Goal: Task Accomplishment & Management: Manage account settings

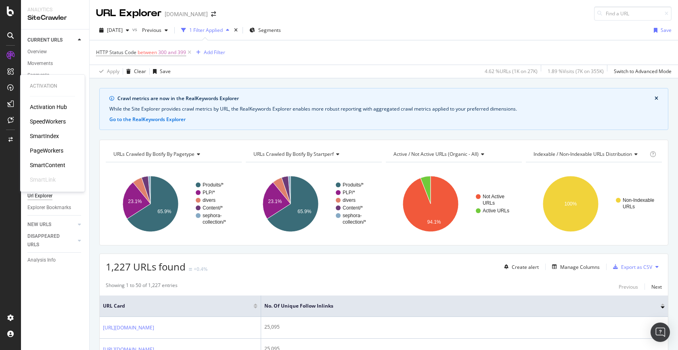
click at [46, 149] on div "PageWorkers" at bounding box center [47, 151] width 34 height 8
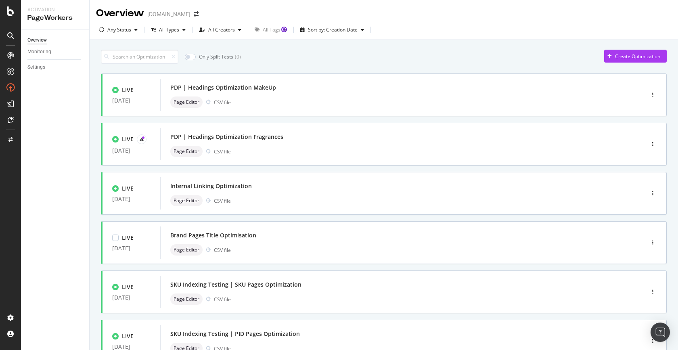
scroll to position [262, 0]
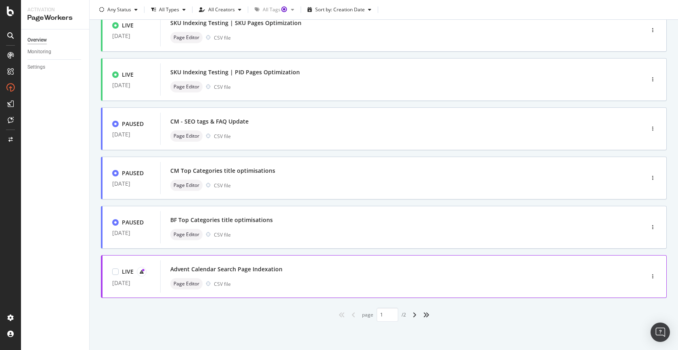
click at [257, 277] on div "Advent Calendar Search Page Indexation Page Editor CSV file" at bounding box center [390, 277] width 440 height 26
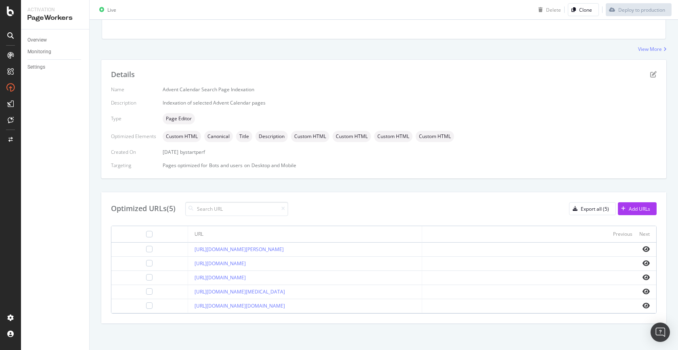
scroll to position [174, 0]
click at [602, 203] on div "Export all (5)" at bounding box center [595, 206] width 28 height 7
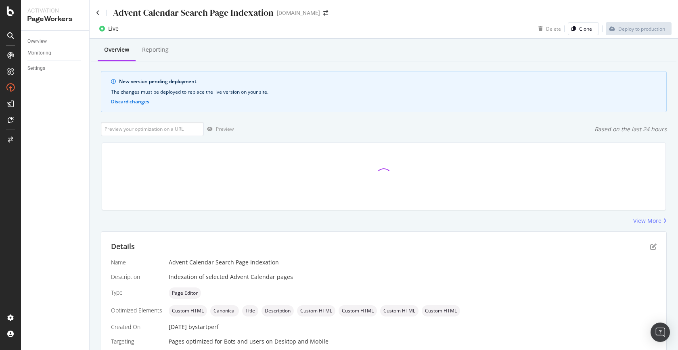
scroll to position [174, 0]
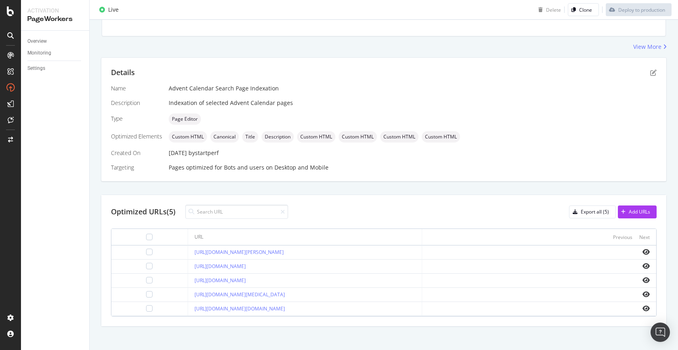
click at [452, 85] on div "Advent Calendar Search Page Indexation" at bounding box center [413, 88] width 488 height 8
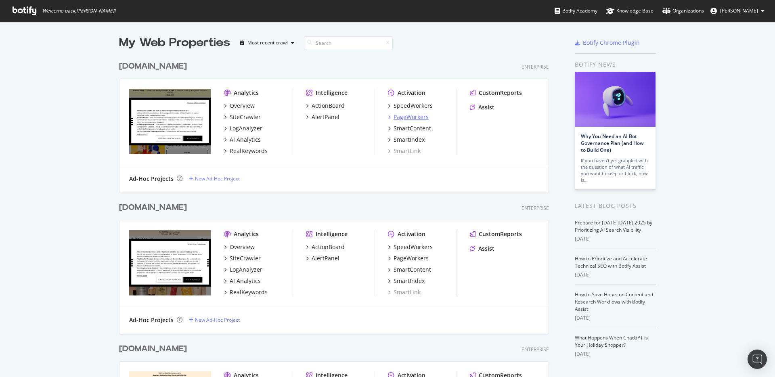
click at [419, 120] on div "PageWorkers" at bounding box center [411, 117] width 35 height 8
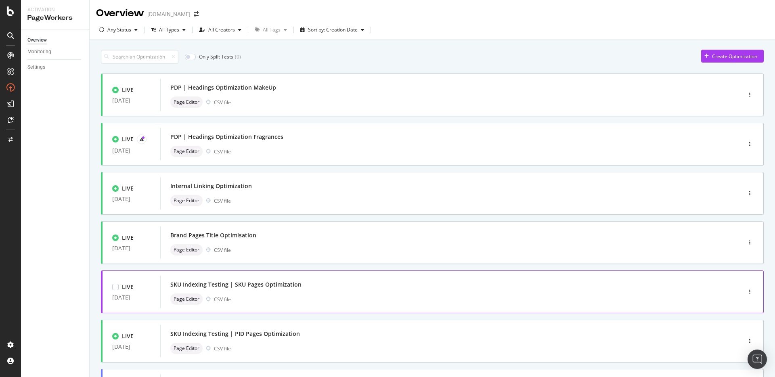
scroll to position [235, 0]
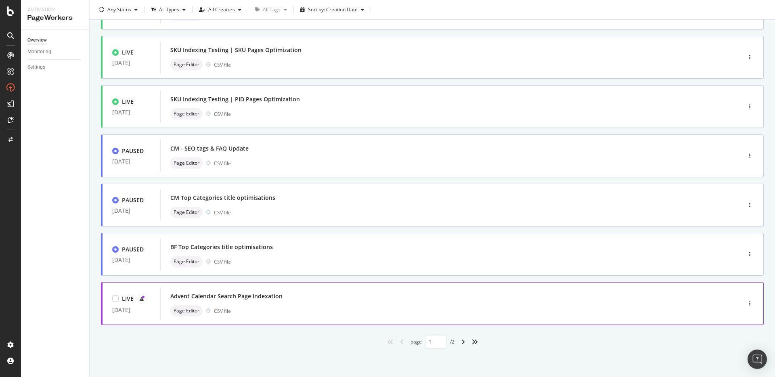
click at [228, 301] on div "Advent Calendar Search Page Indexation" at bounding box center [438, 296] width 537 height 11
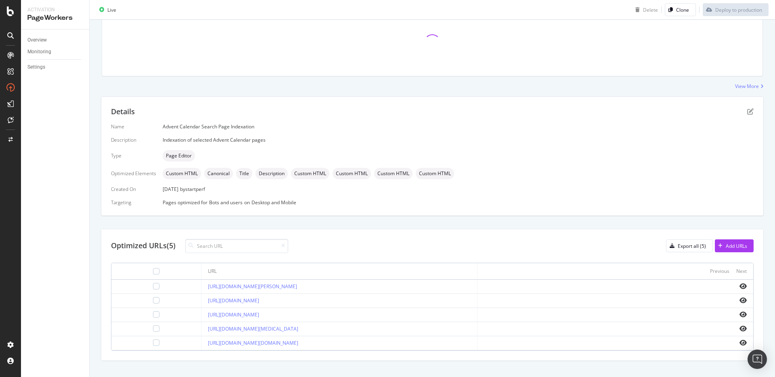
scroll to position [146, 0]
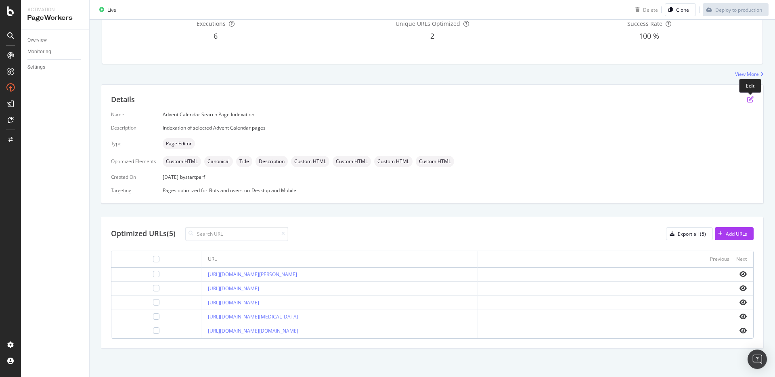
click at [748, 99] on icon "pen-to-square" at bounding box center [750, 99] width 6 height 6
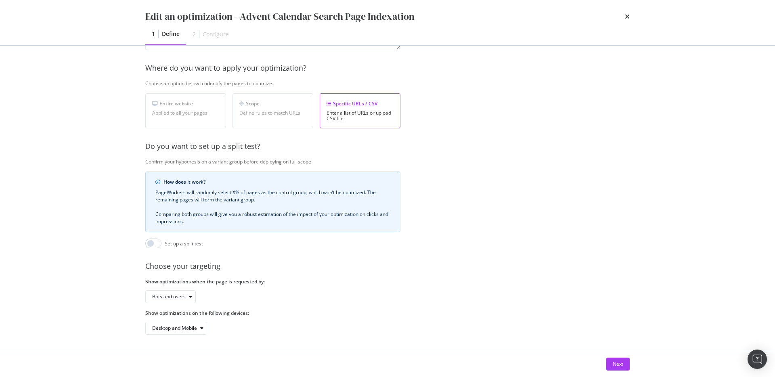
scroll to position [0, 0]
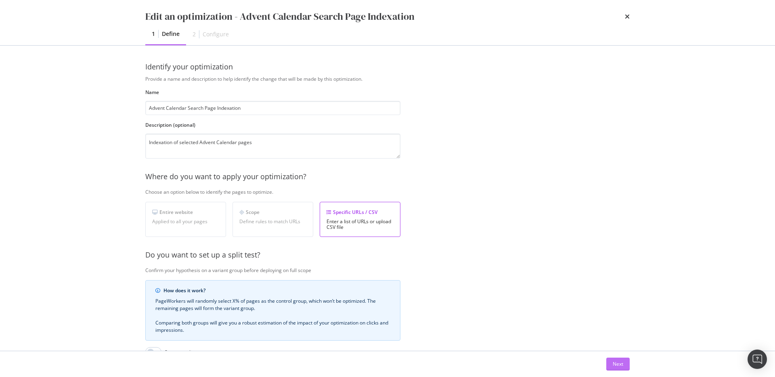
click at [619, 364] on div "Next" at bounding box center [618, 364] width 10 height 7
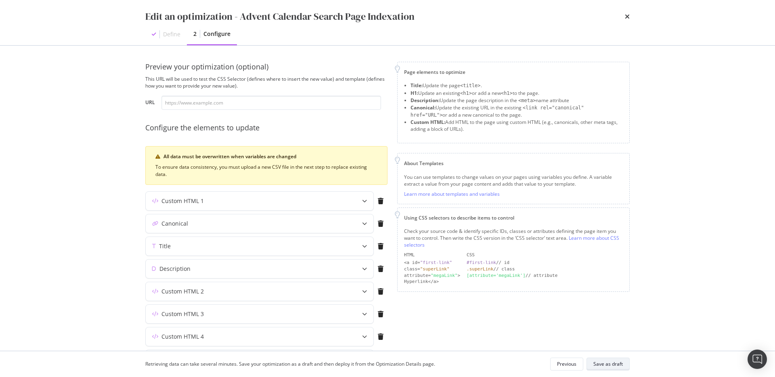
click at [618, 365] on div "Save as draft" at bounding box center [608, 364] width 29 height 7
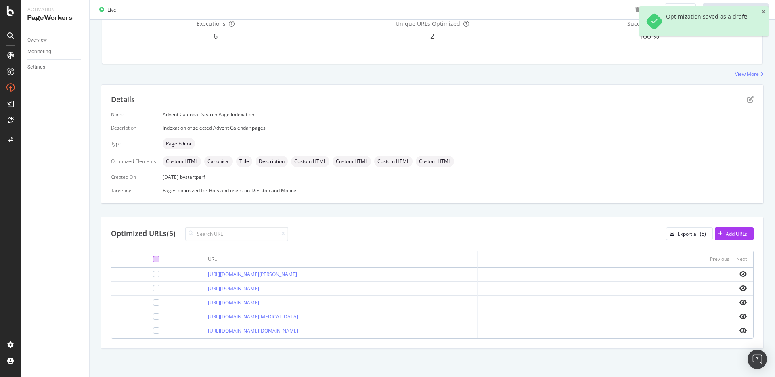
click at [153, 258] on div at bounding box center [156, 259] width 6 height 6
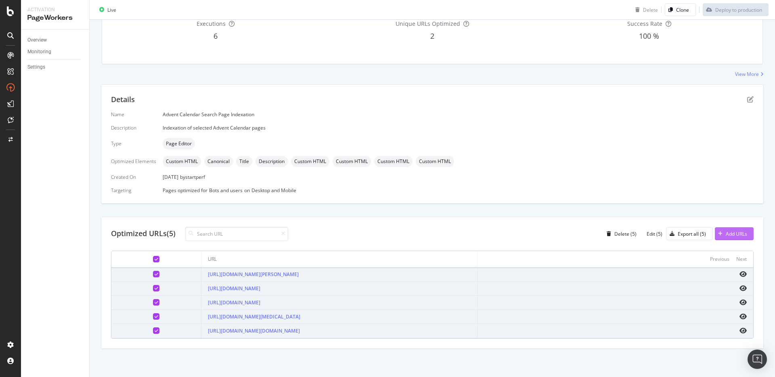
click at [734, 233] on div "Add URLs" at bounding box center [736, 234] width 21 height 7
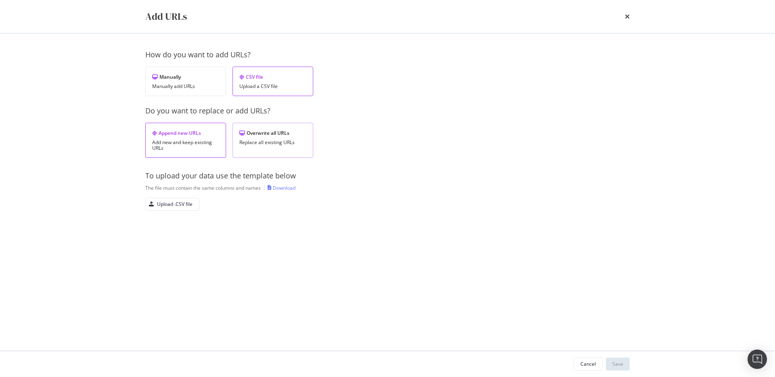
click at [296, 135] on div "Overwrite all URLs" at bounding box center [272, 133] width 67 height 7
click at [181, 204] on div "Upload .CSV file" at bounding box center [175, 204] width 36 height 7
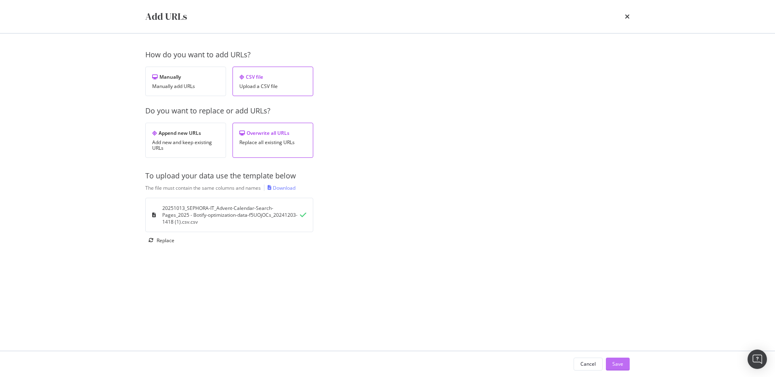
click at [621, 363] on div "Save" at bounding box center [618, 364] width 11 height 7
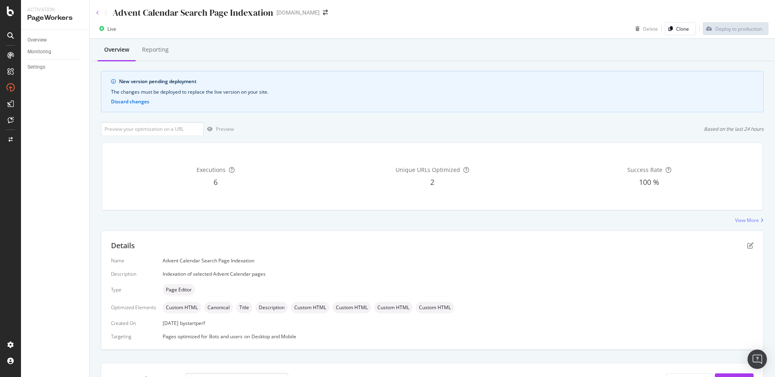
click at [97, 11] on icon at bounding box center [97, 12] width 3 height 5
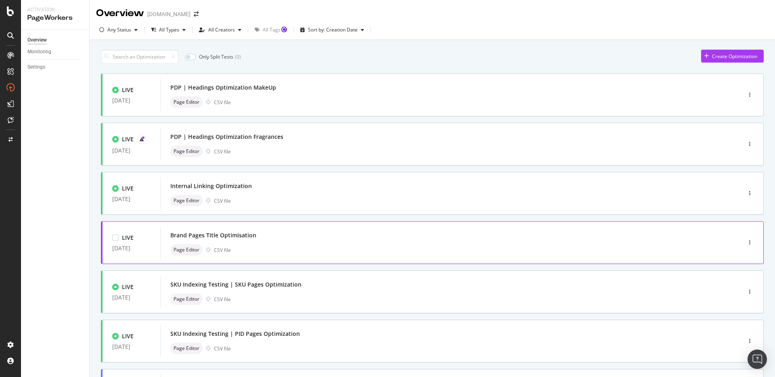
scroll to position [235, 0]
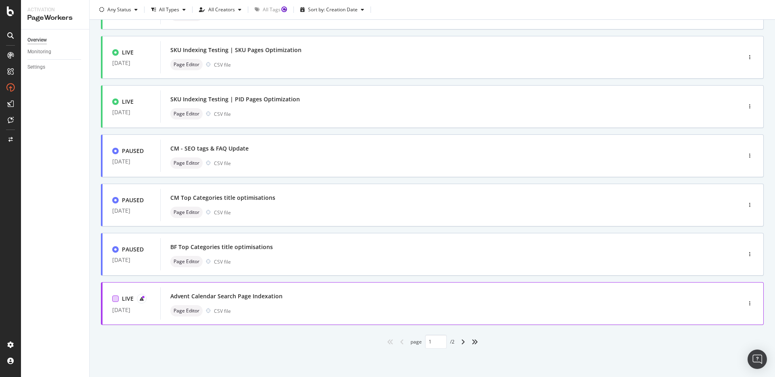
click at [117, 300] on div at bounding box center [115, 299] width 6 height 6
click at [271, 303] on div "Advent Calendar Search Page Indexation Page Editor CSV file" at bounding box center [452, 304] width 564 height 26
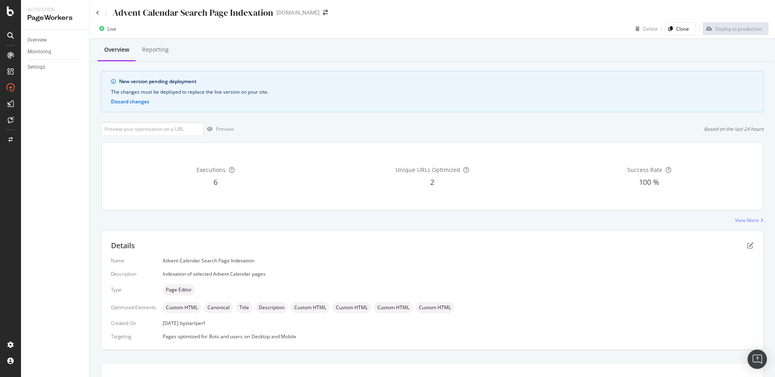
scroll to position [10, 0]
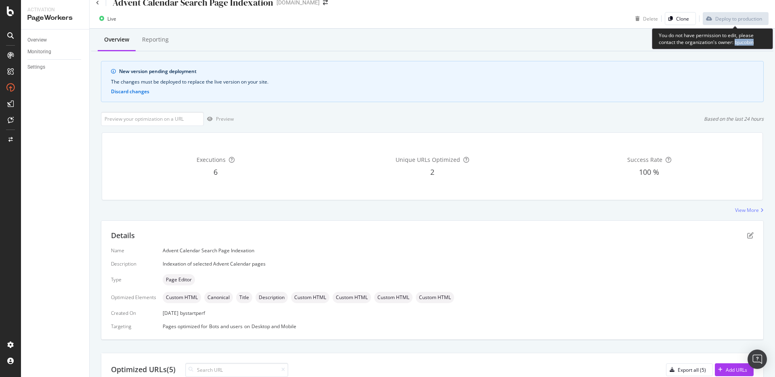
drag, startPoint x: 757, startPoint y: 43, endPoint x: 735, endPoint y: 43, distance: 21.4
click at [735, 43] on div "You do not have permission to edit, please contact the organization's owner: bj…" at bounding box center [712, 38] width 121 height 21
copy div "bjucobin"
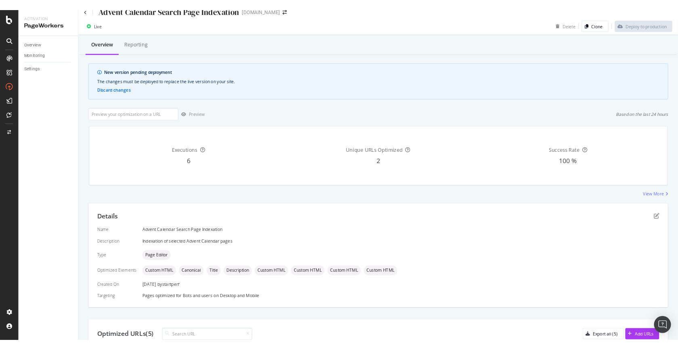
scroll to position [0, 0]
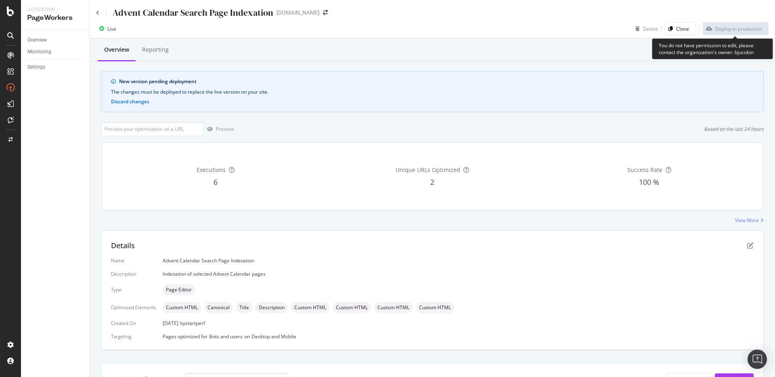
click at [738, 51] on div "You do not have permission to edit, please contact the organization's owner: bj…" at bounding box center [712, 48] width 121 height 21
copy div "bjucobin"
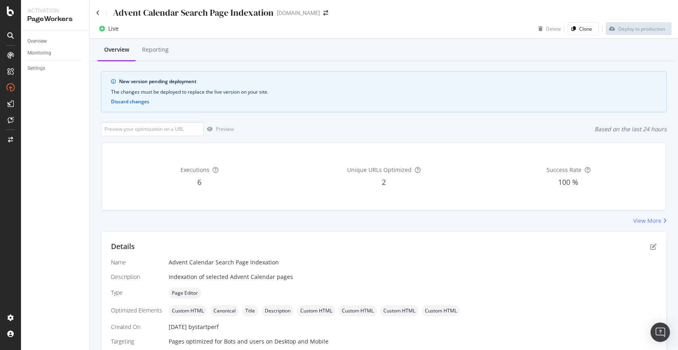
scroll to position [151, 0]
click at [97, 14] on icon at bounding box center [98, 13] width 4 height 6
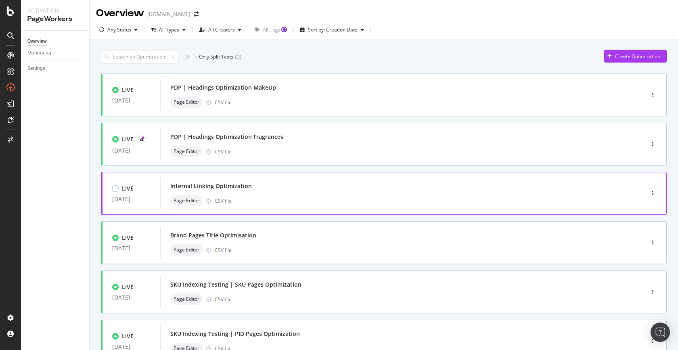
scroll to position [262, 0]
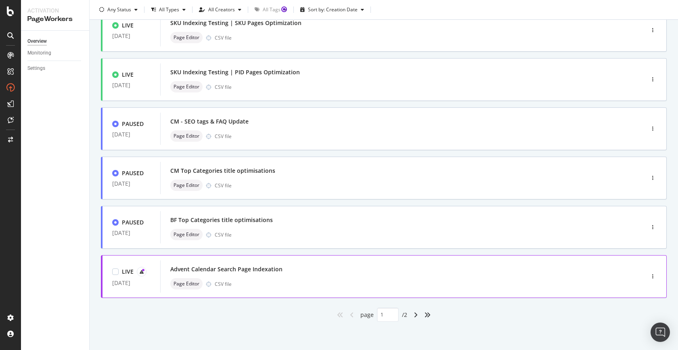
click at [228, 273] on div "Advent Calendar Search Page Indexation" at bounding box center [226, 269] width 112 height 8
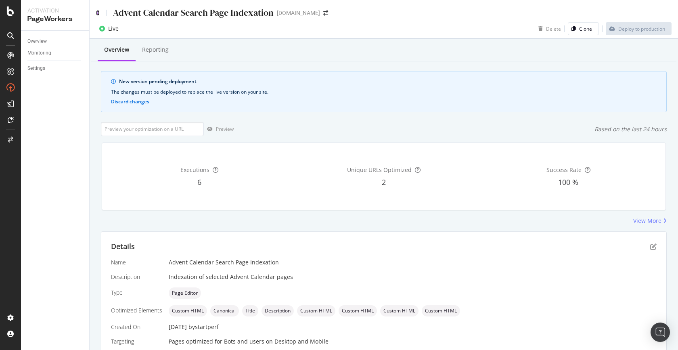
click at [98, 14] on icon at bounding box center [98, 13] width 4 height 6
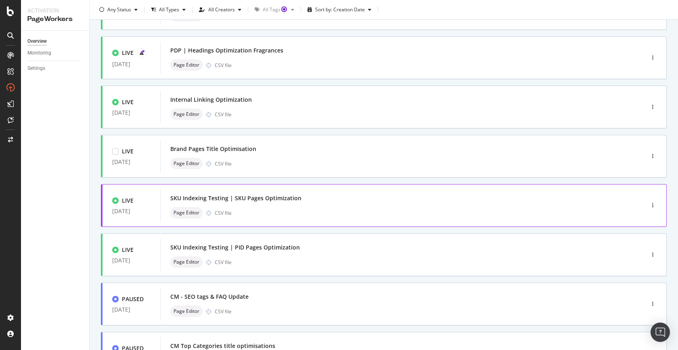
scroll to position [87, 0]
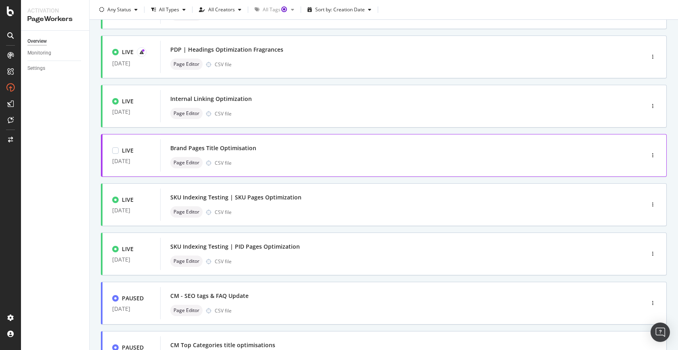
click at [285, 164] on div "Page Editor CSV file" at bounding box center [390, 162] width 440 height 11
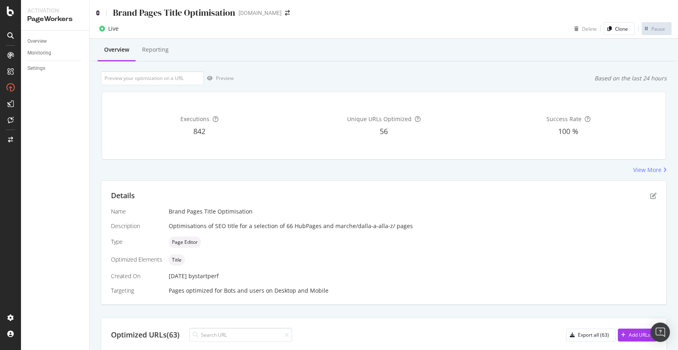
click at [99, 15] on icon at bounding box center [98, 13] width 4 height 6
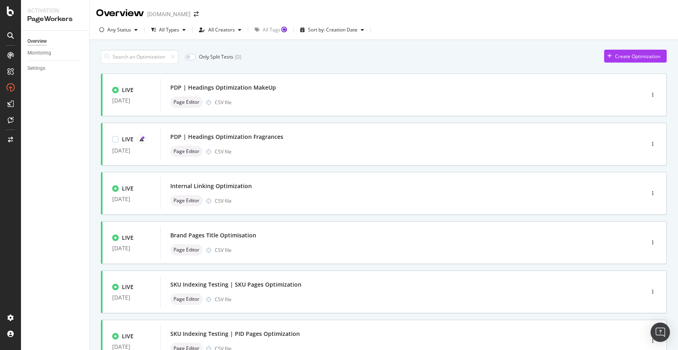
scroll to position [262, 0]
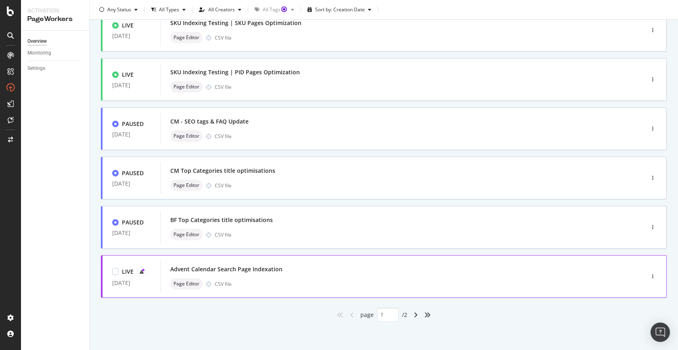
click at [238, 274] on div "Advent Calendar Search Page Indexation" at bounding box center [390, 269] width 440 height 11
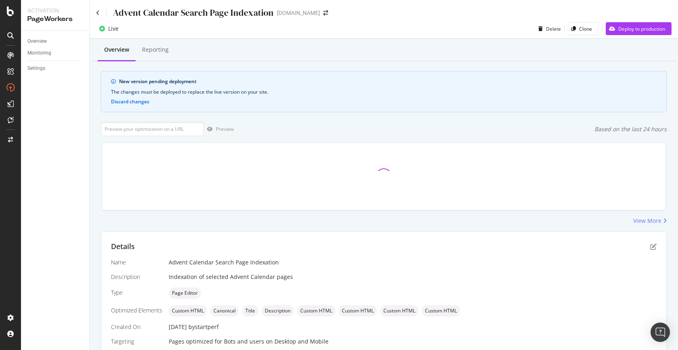
scroll to position [151, 0]
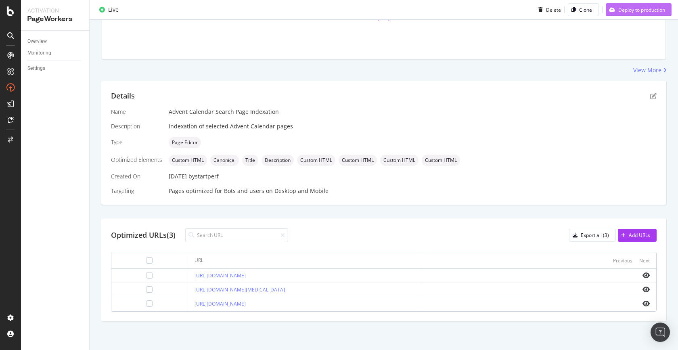
click at [650, 9] on div "Deploy to production" at bounding box center [642, 9] width 47 height 7
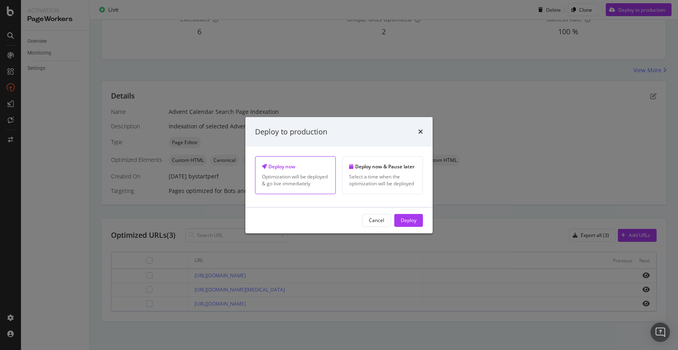
click at [408, 219] on div "Deploy" at bounding box center [409, 220] width 16 height 7
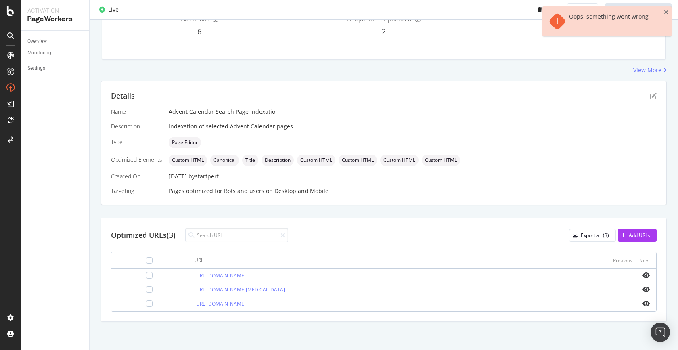
scroll to position [0, 0]
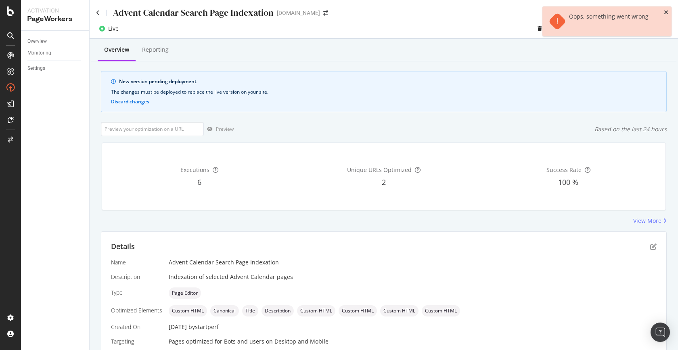
click at [666, 12] on icon "close toast" at bounding box center [666, 13] width 4 height 6
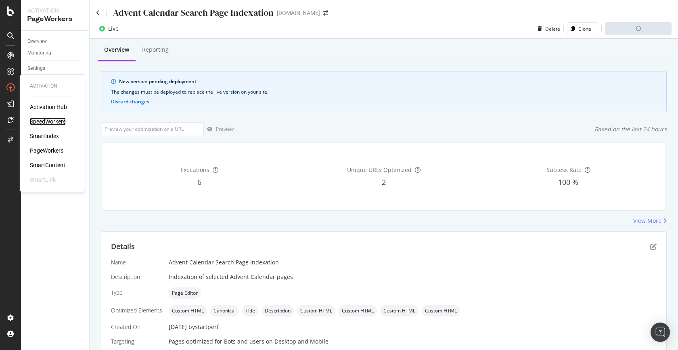
click at [53, 120] on div "SpeedWorkers" at bounding box center [48, 121] width 36 height 8
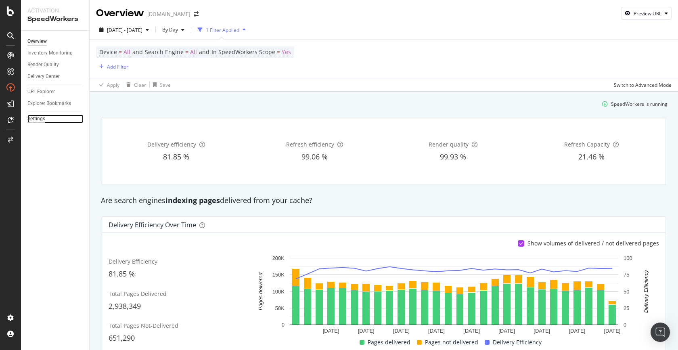
click at [36, 121] on div "Settings" at bounding box center [36, 119] width 18 height 8
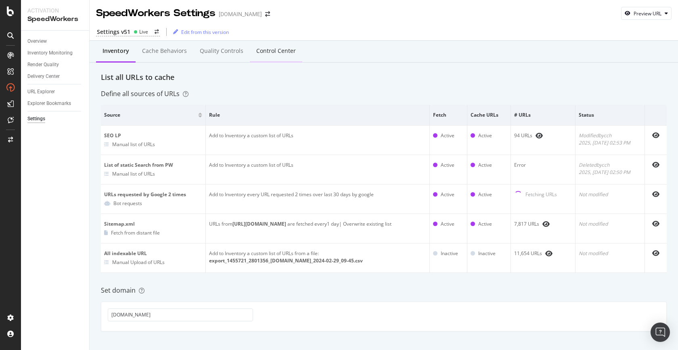
click at [277, 51] on div "Control Center" at bounding box center [276, 51] width 40 height 8
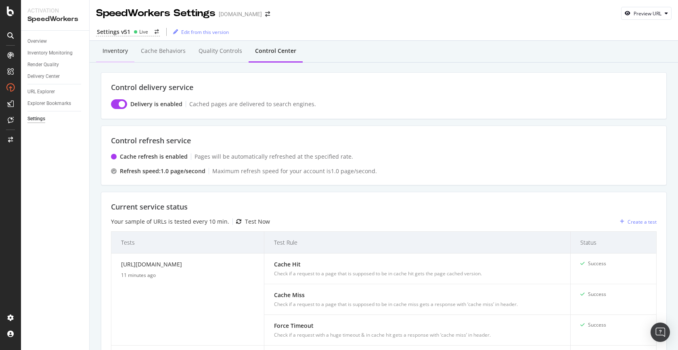
click at [108, 50] on div "Inventory" at bounding box center [115, 51] width 25 height 8
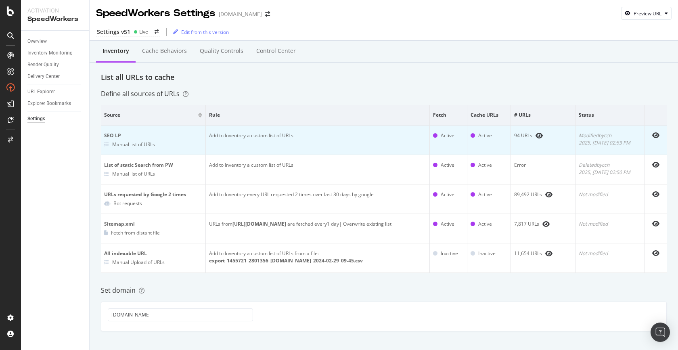
click at [220, 136] on td "Add to Inventory a custom list of URLs" at bounding box center [318, 140] width 224 height 29
drag, startPoint x: 114, startPoint y: 136, endPoint x: 201, endPoint y: 136, distance: 86.8
click at [114, 136] on div "SEO LP" at bounding box center [153, 135] width 98 height 7
click at [652, 136] on div at bounding box center [655, 135] width 15 height 6
click at [594, 133] on div "Modified by cch 2025, Sep. 26th 02:53 PM" at bounding box center [610, 139] width 63 height 15
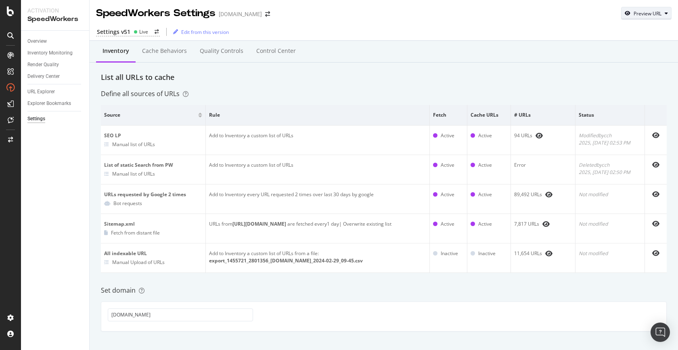
click at [653, 8] on div "Preview URL" at bounding box center [647, 13] width 50 height 11
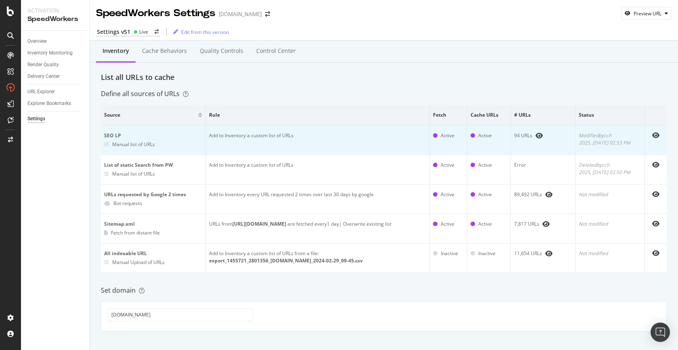
click at [103, 143] on td "SEO LP Manual list of URLs" at bounding box center [153, 140] width 105 height 29
click at [656, 136] on icon "eye" at bounding box center [655, 135] width 7 height 6
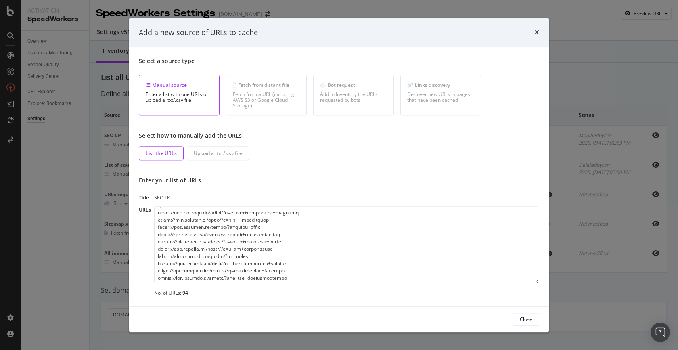
scroll to position [610, 0]
click at [301, 278] on textarea "modal" at bounding box center [346, 244] width 385 height 77
click at [293, 275] on textarea "modal" at bounding box center [346, 244] width 385 height 77
click at [292, 276] on textarea "modal" at bounding box center [346, 244] width 385 height 77
click at [538, 37] on div "times" at bounding box center [537, 32] width 5 height 10
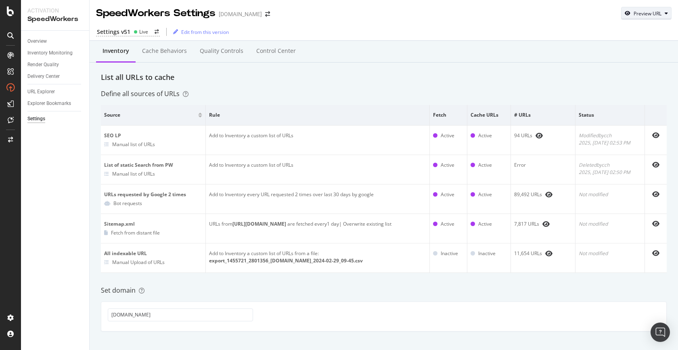
click at [665, 14] on div "button" at bounding box center [667, 13] width 10 height 5
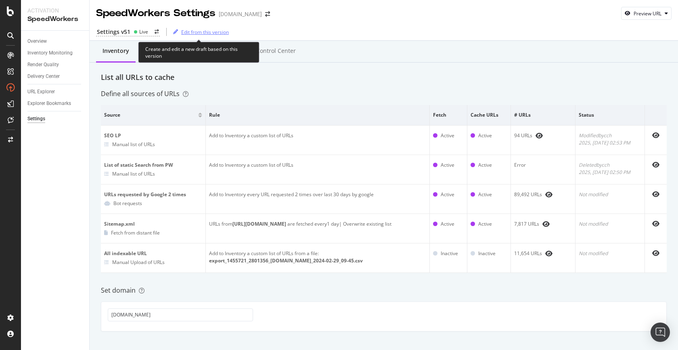
click at [204, 36] on div "Edit from this version" at bounding box center [199, 32] width 59 height 12
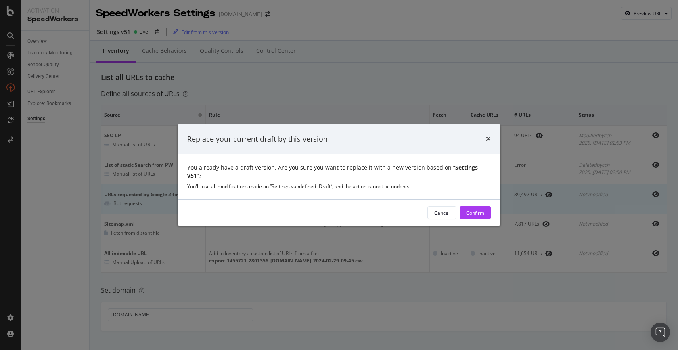
click at [482, 210] on div "Confirm" at bounding box center [475, 213] width 18 height 7
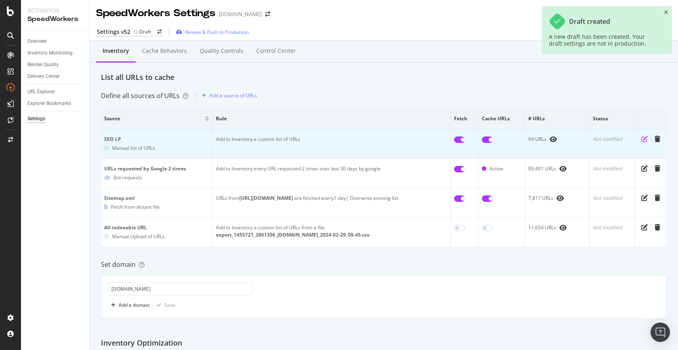
click at [644, 140] on icon "pen-to-square" at bounding box center [645, 139] width 6 height 6
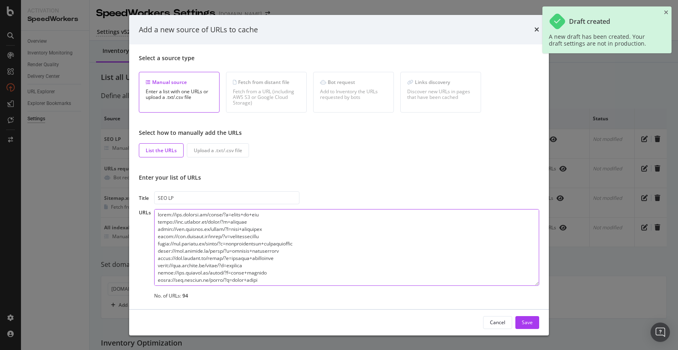
click at [275, 273] on textarea "modal" at bounding box center [346, 247] width 385 height 77
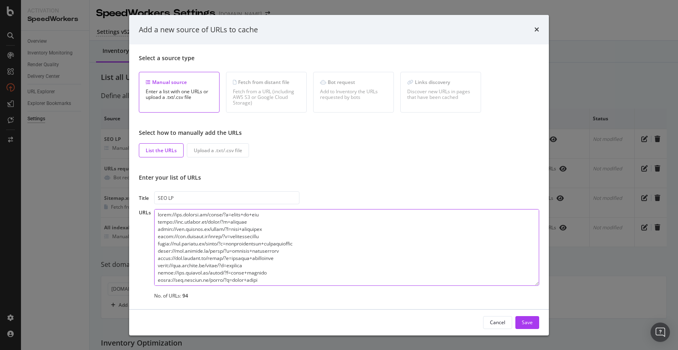
click at [273, 280] on textarea "modal" at bounding box center [346, 247] width 385 height 77
paste textarea "https://www.sephora.it/idee-regalo/calendari-avvento/?prefn1=brand&prefv1=SEPHO…"
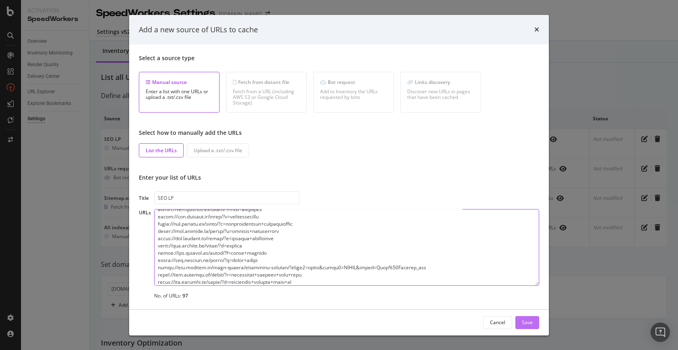
type textarea "https://www.sephora.it/cerca/?q=acqua+di+gio https://www.sephora.it/cerca/?q=ai…"
click at [527, 322] on div "Save" at bounding box center [527, 322] width 11 height 7
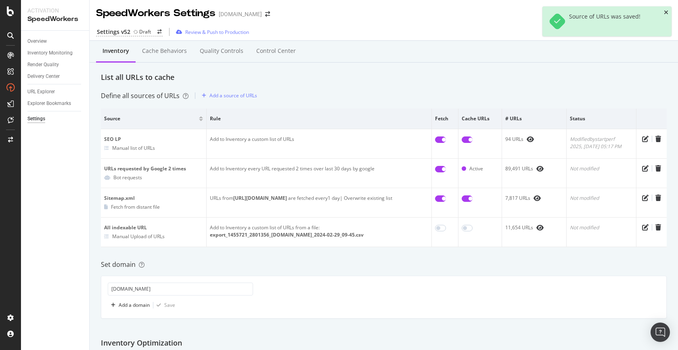
click at [667, 13] on icon "close toast" at bounding box center [666, 13] width 4 height 6
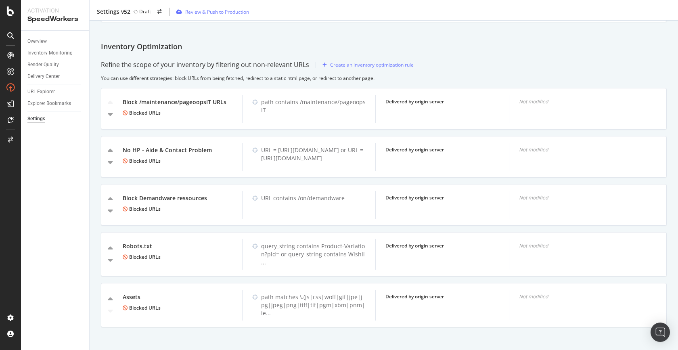
scroll to position [0, 0]
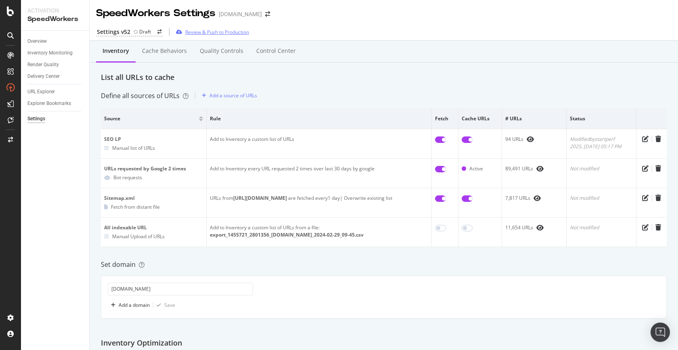
click at [227, 33] on div "Review & Push to Production" at bounding box center [217, 32] width 64 height 7
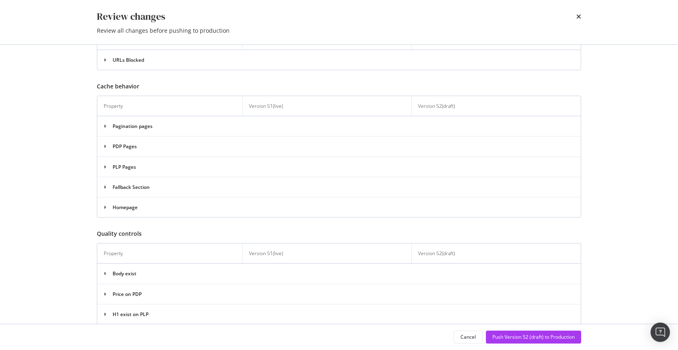
scroll to position [426, 0]
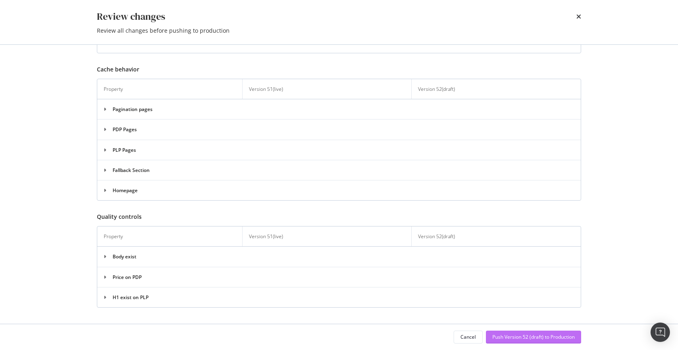
click at [518, 336] on div "Push Version 52 (draft) to Production" at bounding box center [534, 337] width 82 height 7
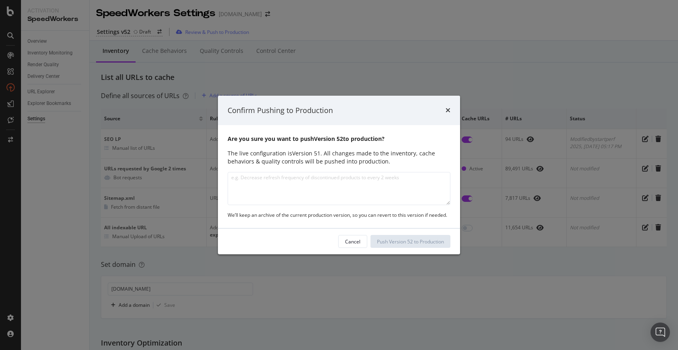
click at [273, 182] on textarea "modal" at bounding box center [339, 188] width 223 height 33
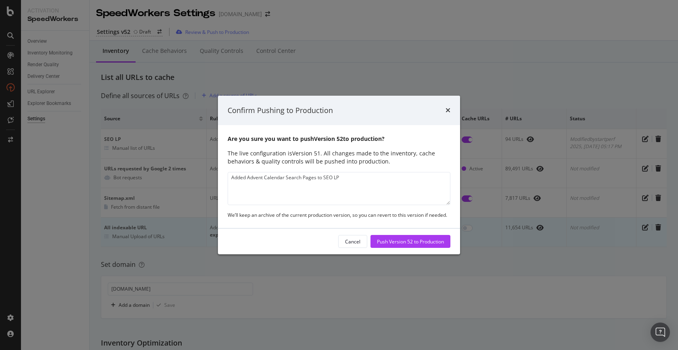
type textarea "Added Advent Calendar Search Pages to SEO LP"
click at [403, 240] on div "Push Version 52 to Production" at bounding box center [410, 241] width 67 height 7
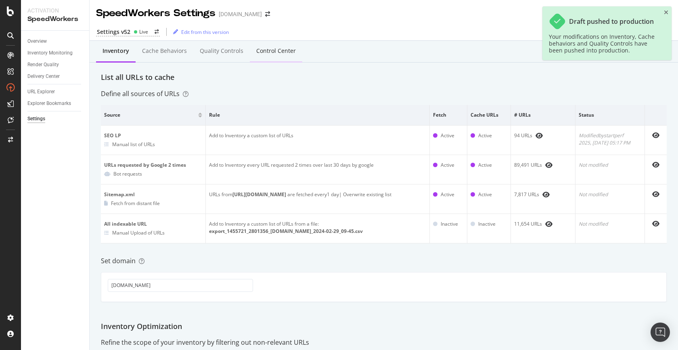
click at [271, 55] on div "Control Center" at bounding box center [276, 51] width 52 height 22
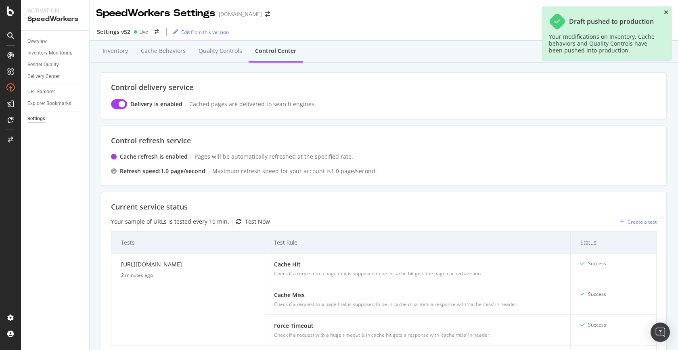
click at [665, 10] on icon "close toast" at bounding box center [666, 13] width 4 height 6
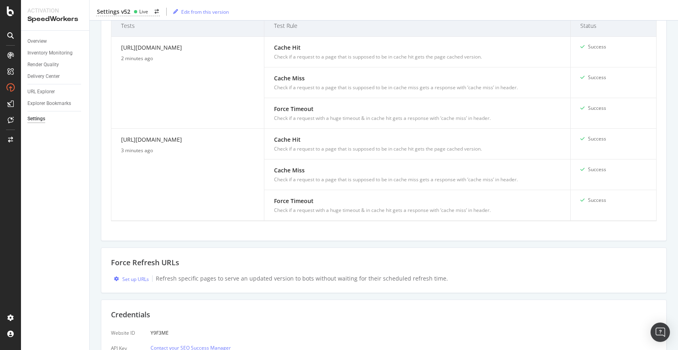
scroll to position [223, 0]
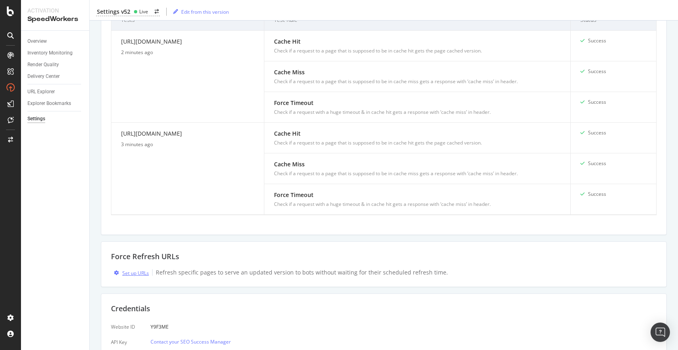
click at [141, 271] on div "Set up URLs" at bounding box center [135, 273] width 27 height 7
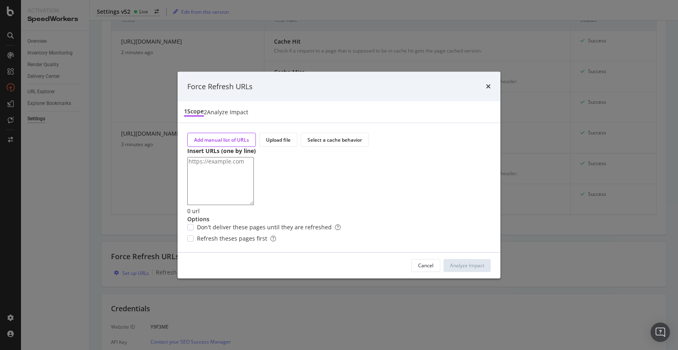
click at [247, 157] on textarea "modal" at bounding box center [220, 181] width 67 height 48
type textarea "https://www.sephora.it/idee-regalo/calendari-avvento/?prefn1=brand&prefv1=SEPHO…"
click at [243, 243] on span "Refresh theses pages first" at bounding box center [236, 239] width 79 height 8
click at [464, 272] on div "Analyze Impact" at bounding box center [467, 266] width 34 height 12
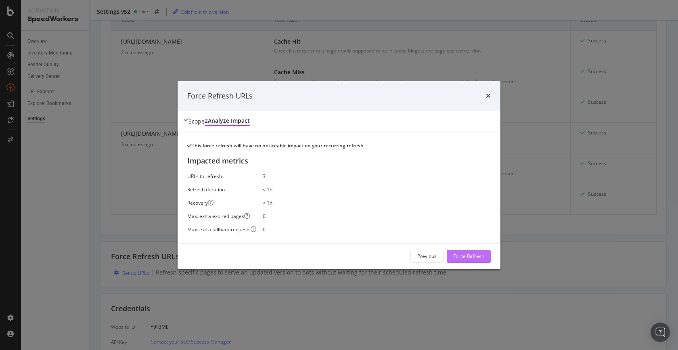
click at [476, 260] on div "Force Refresh" at bounding box center [468, 256] width 31 height 7
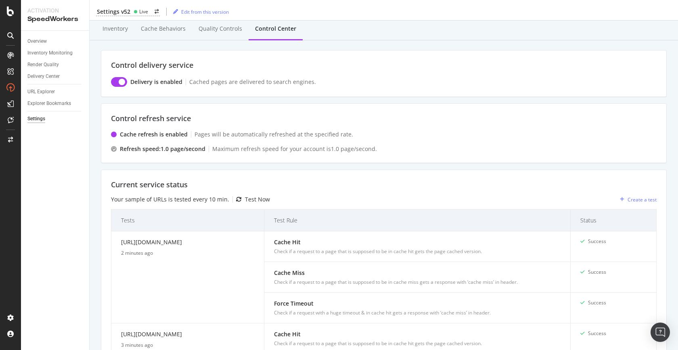
scroll to position [0, 0]
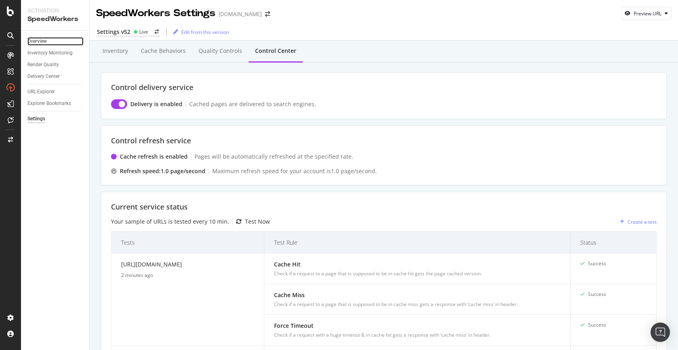
click at [51, 40] on link "Overview" at bounding box center [55, 41] width 56 height 8
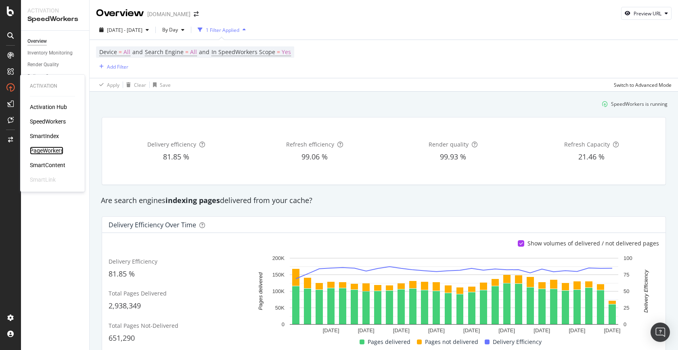
click at [48, 150] on div "PageWorkers" at bounding box center [47, 151] width 34 height 8
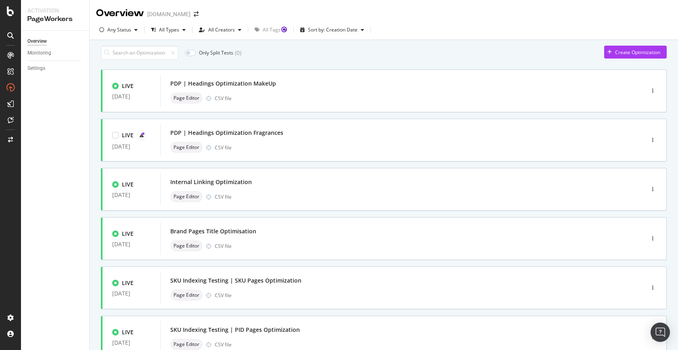
scroll to position [262, 0]
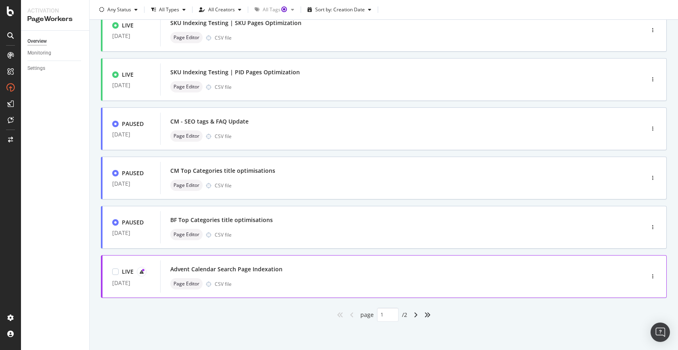
click at [297, 273] on div "Advent Calendar Search Page Indexation" at bounding box center [390, 269] width 440 height 11
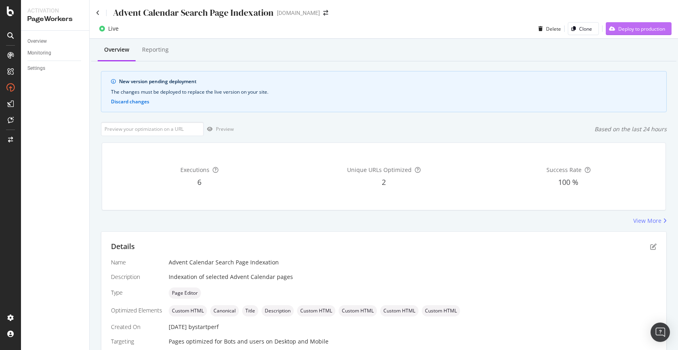
click at [645, 31] on div "Deploy to production" at bounding box center [642, 28] width 47 height 7
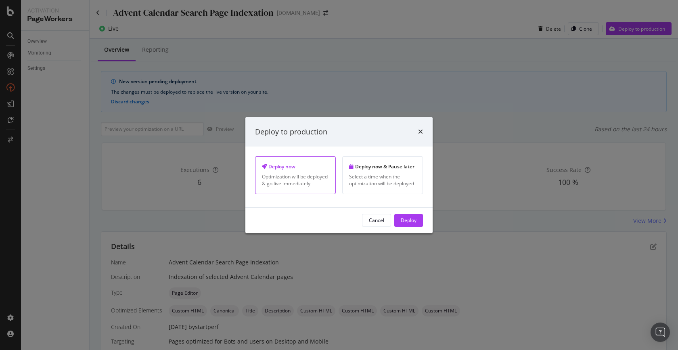
click at [410, 217] on div "Deploy" at bounding box center [409, 220] width 16 height 7
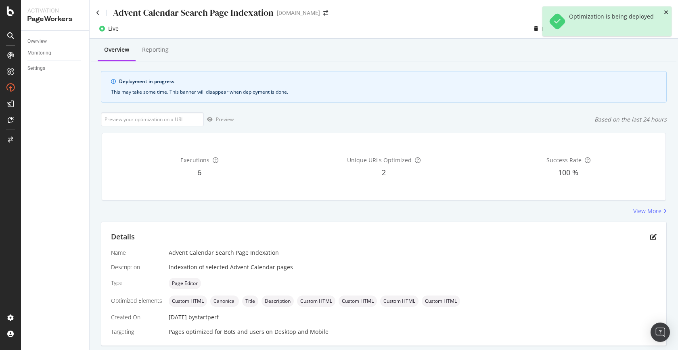
click at [666, 12] on icon "close toast" at bounding box center [666, 13] width 4 height 6
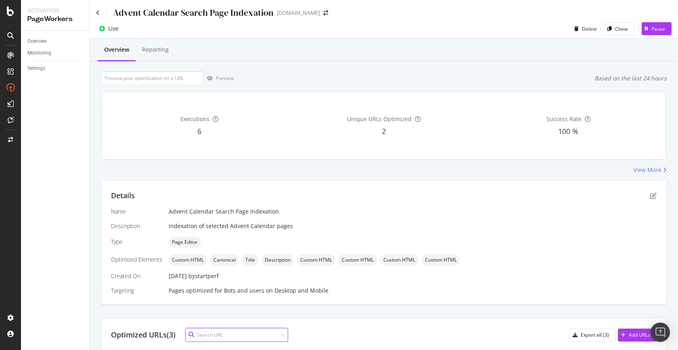
scroll to position [100, 0]
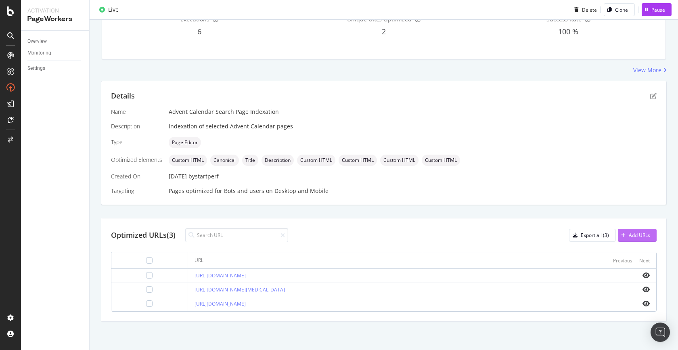
click at [631, 234] on div "Add URLs" at bounding box center [639, 235] width 21 height 7
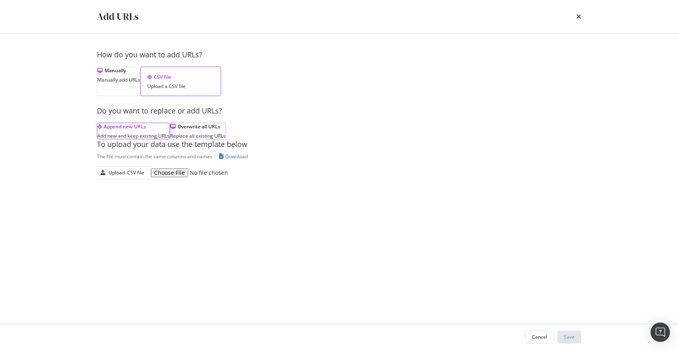
click at [224, 139] on div "Overwrite all URLs Replace all existing URLs" at bounding box center [198, 131] width 56 height 17
click at [120, 178] on div "Upload .CSV file" at bounding box center [120, 172] width 47 height 11
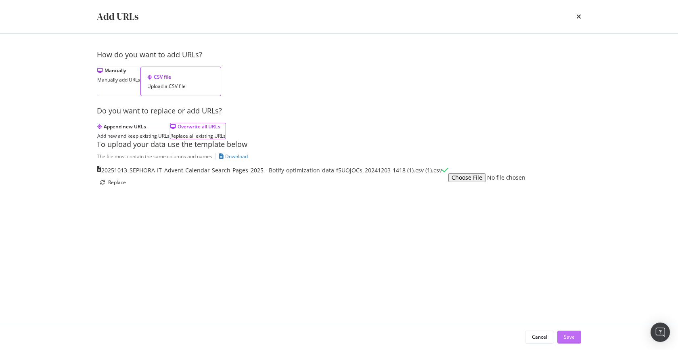
click at [567, 338] on div "Save" at bounding box center [569, 337] width 11 height 7
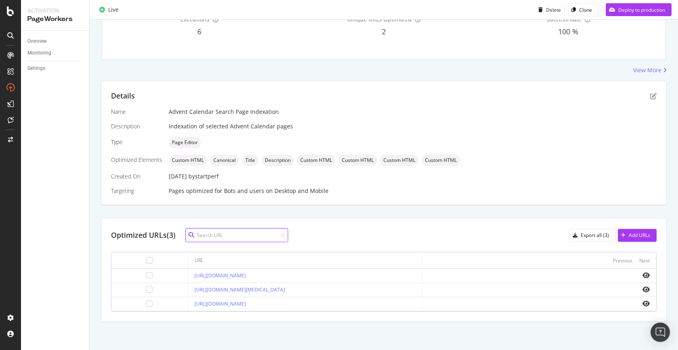
scroll to position [0, 0]
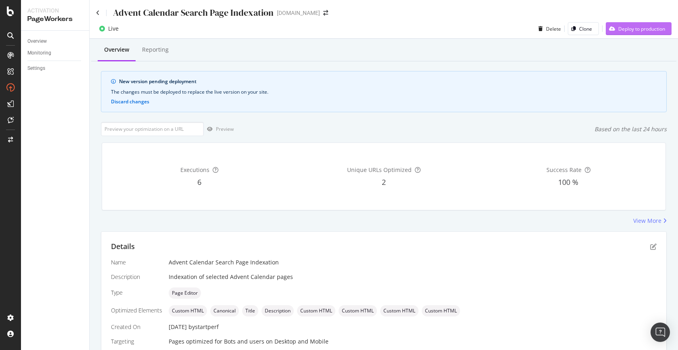
click at [633, 29] on div "Deploy to production" at bounding box center [642, 28] width 47 height 7
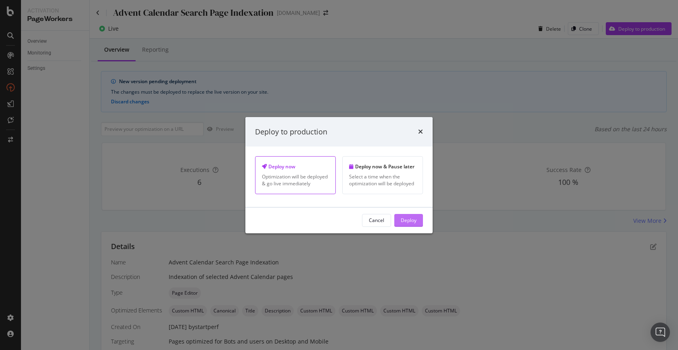
click at [412, 222] on div "Deploy" at bounding box center [409, 220] width 16 height 7
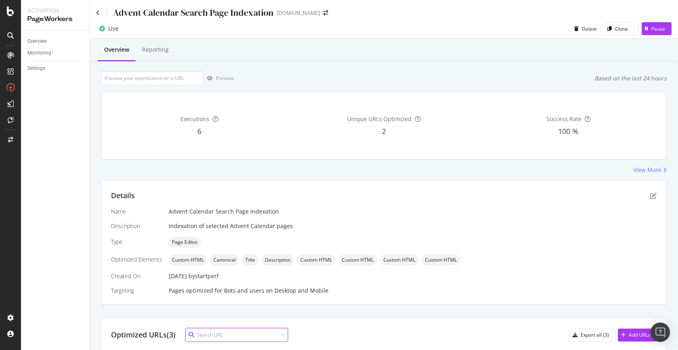
scroll to position [100, 0]
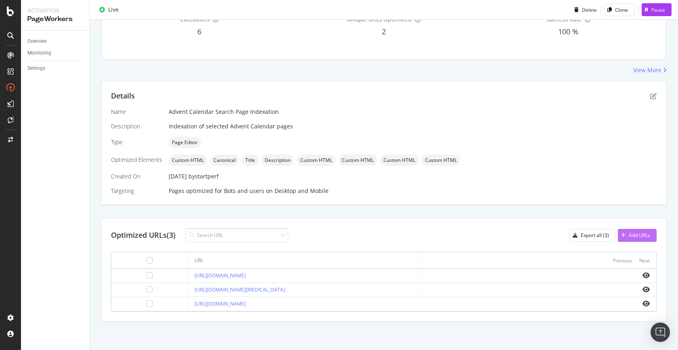
click at [631, 235] on div "Add URLs" at bounding box center [639, 235] width 21 height 7
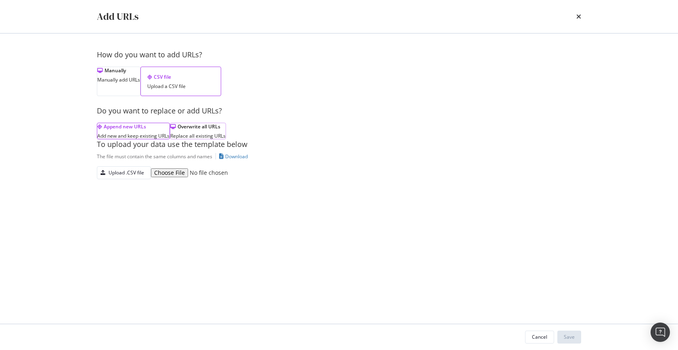
click at [226, 138] on div "Overwrite all URLs Replace all existing URLs" at bounding box center [198, 131] width 56 height 17
click at [130, 176] on div "Upload .CSV file" at bounding box center [127, 172] width 36 height 7
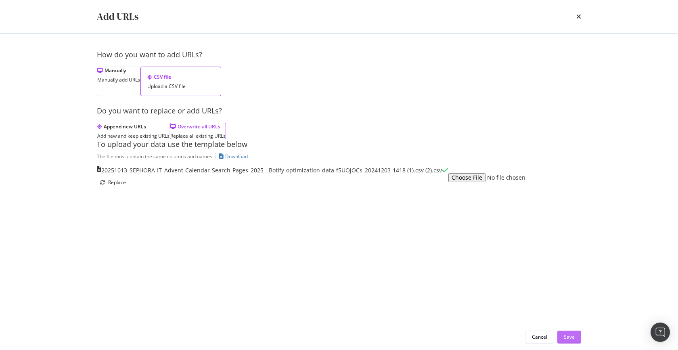
click at [573, 338] on div "Save" at bounding box center [569, 337] width 11 height 7
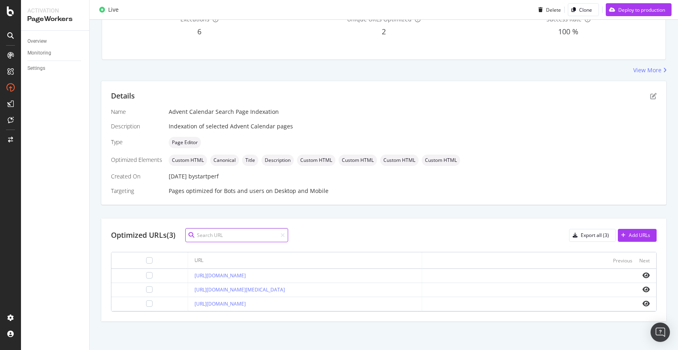
scroll to position [0, 0]
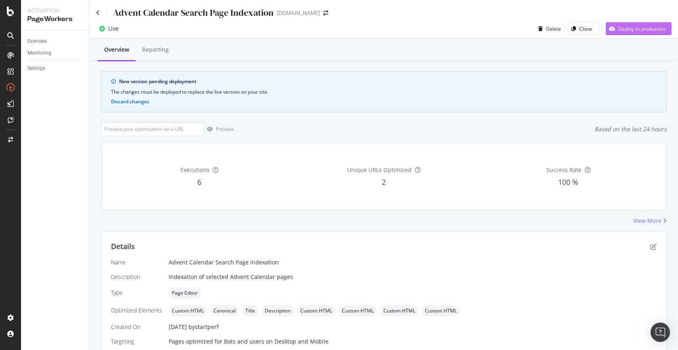
click at [643, 34] on div "Deploy to production" at bounding box center [635, 29] width 59 height 12
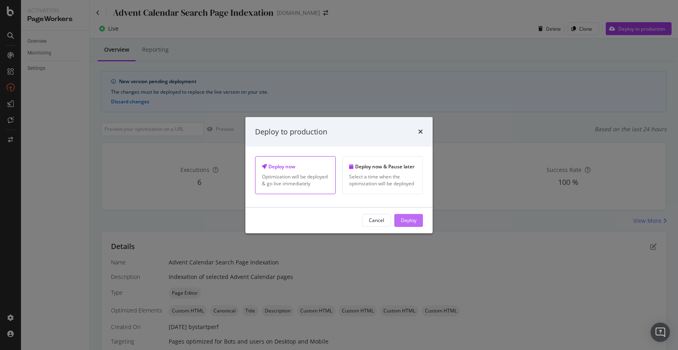
click at [417, 223] on button "Deploy" at bounding box center [408, 220] width 29 height 13
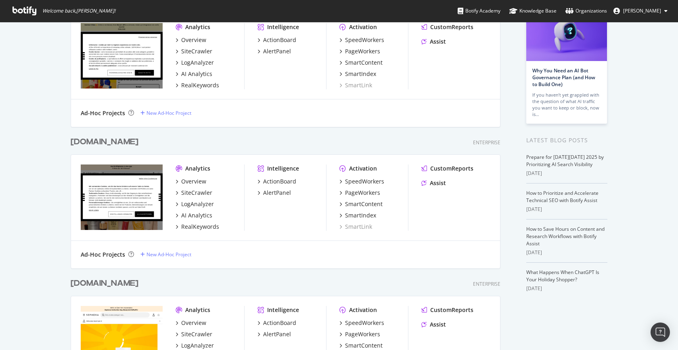
scroll to position [63, 0]
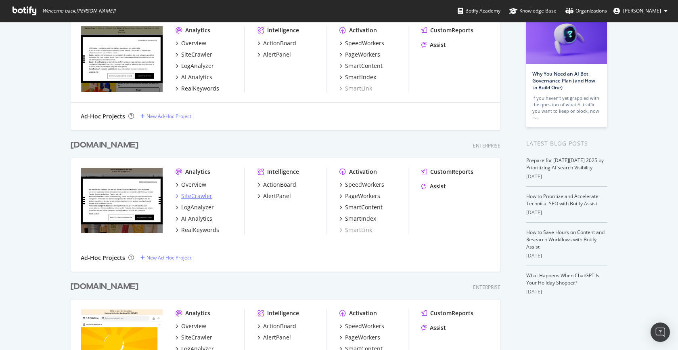
click at [205, 197] on div "SiteCrawler" at bounding box center [196, 196] width 31 height 8
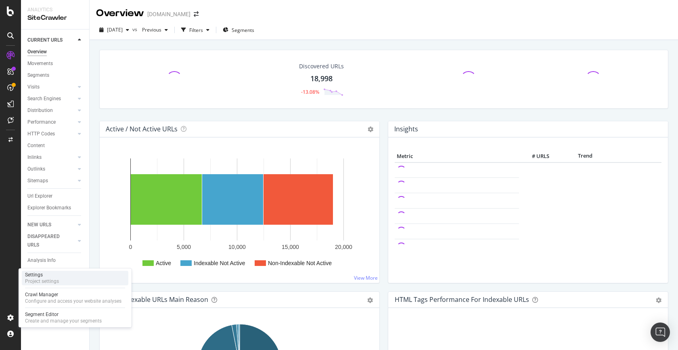
click at [49, 281] on div "Project settings" at bounding box center [42, 281] width 34 height 6
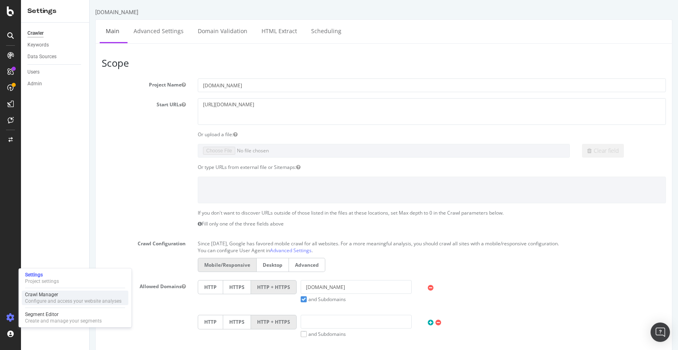
click at [53, 296] on div "Crawl Manager" at bounding box center [73, 294] width 96 height 6
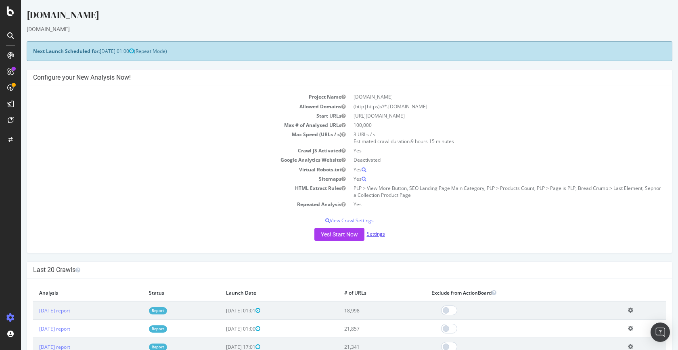
click at [372, 233] on link "Settings" at bounding box center [376, 234] width 18 height 7
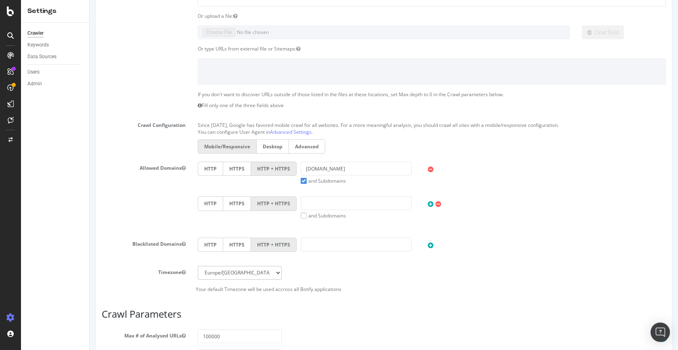
scroll to position [295, 0]
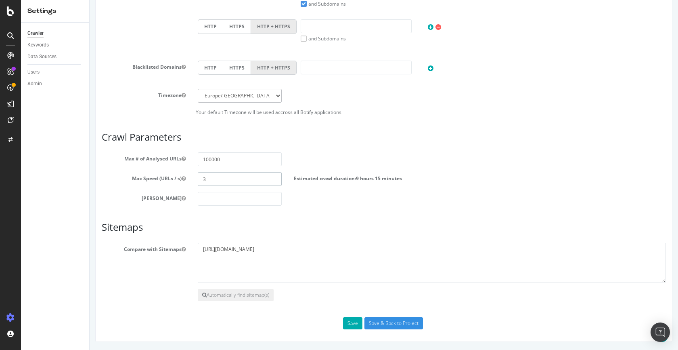
click at [225, 185] on input "3" at bounding box center [240, 179] width 84 height 14
type input "1"
type input "2"
type input "3"
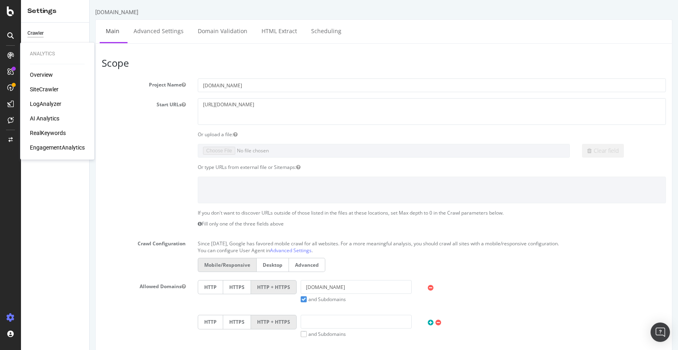
click at [55, 92] on div "SiteCrawler" at bounding box center [44, 89] width 29 height 8
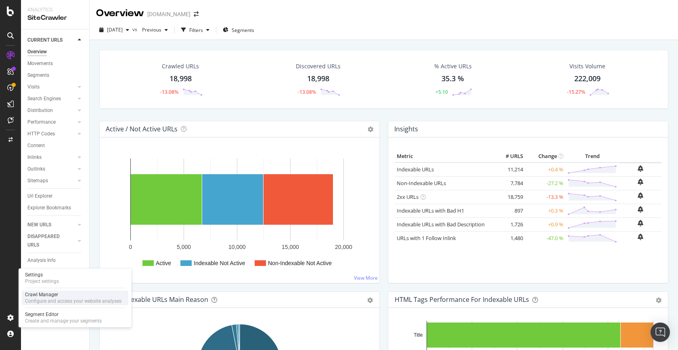
click at [48, 295] on div "Crawl Manager" at bounding box center [73, 294] width 96 height 6
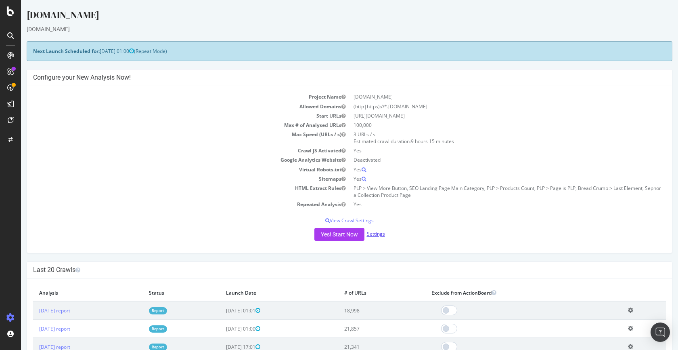
click at [371, 232] on link "Settings" at bounding box center [376, 234] width 18 height 7
